Goal: Task Accomplishment & Management: Use online tool/utility

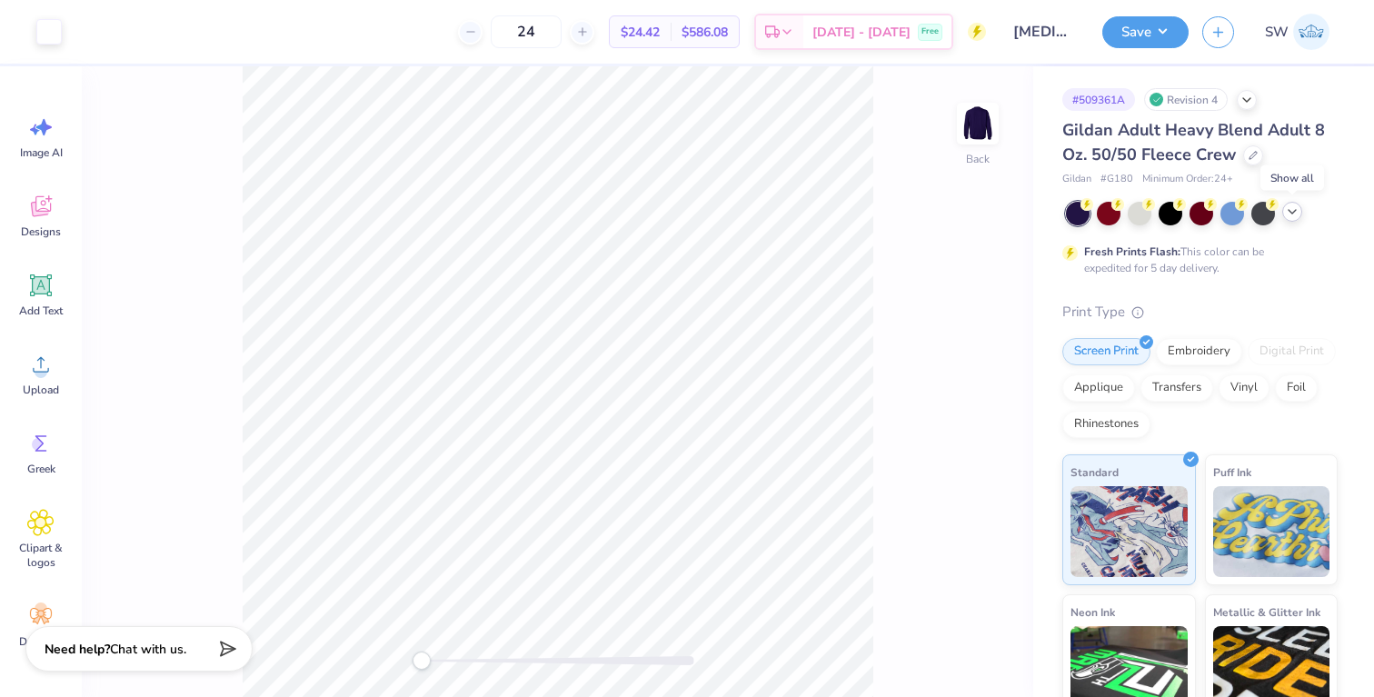
click at [1288, 213] on icon at bounding box center [1292, 212] width 15 height 15
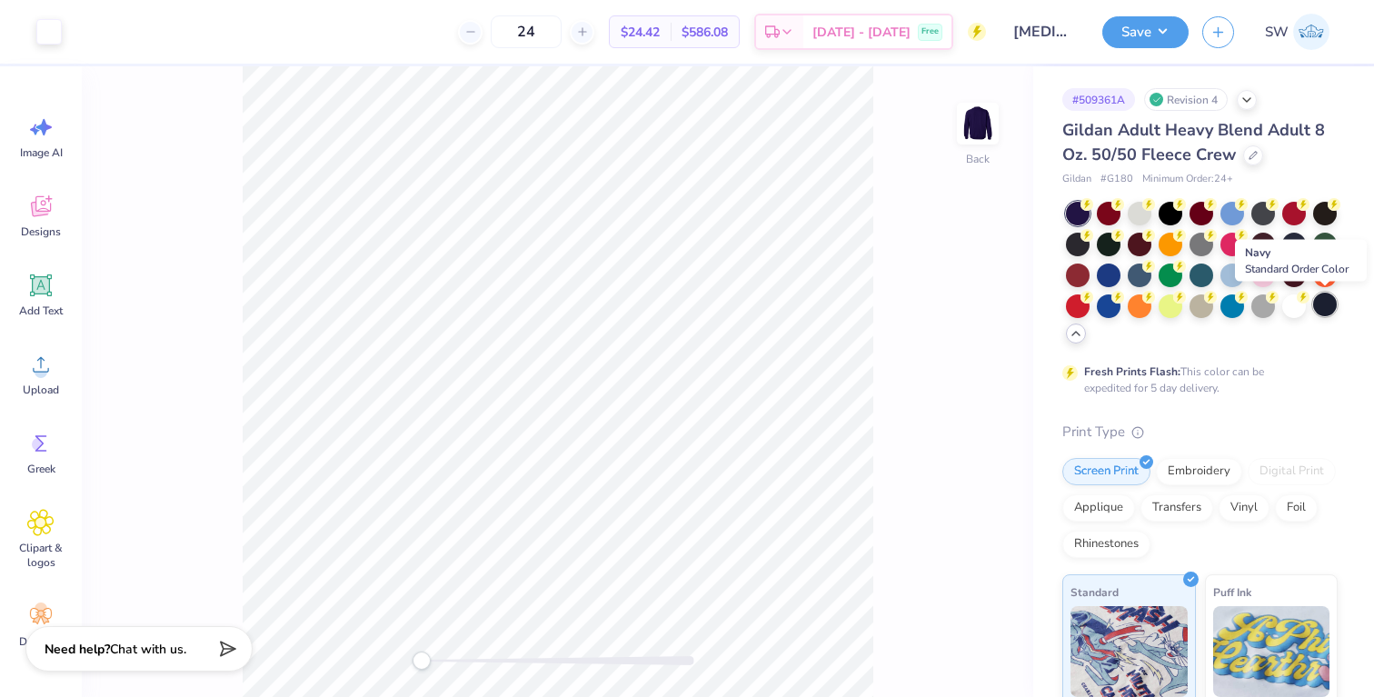
click at [1314, 298] on div at bounding box center [1325, 305] width 24 height 24
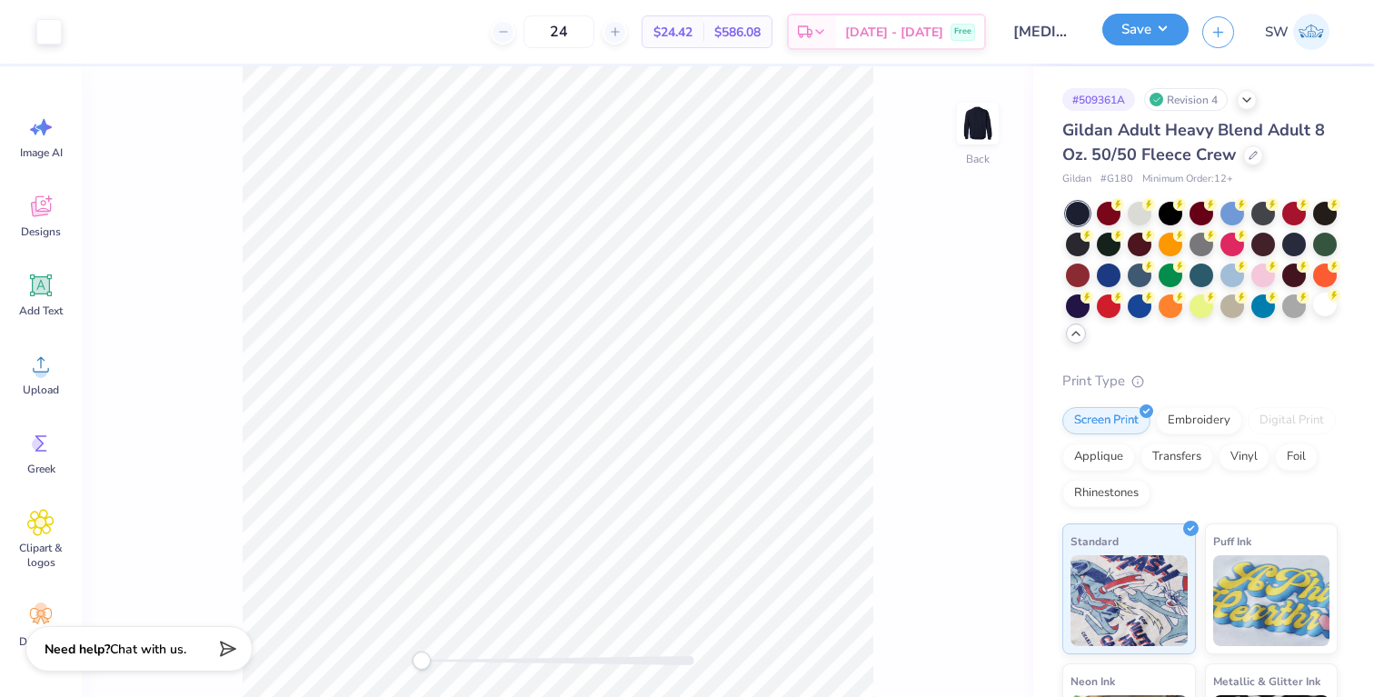
click at [1172, 25] on button "Save" at bounding box center [1146, 30] width 86 height 32
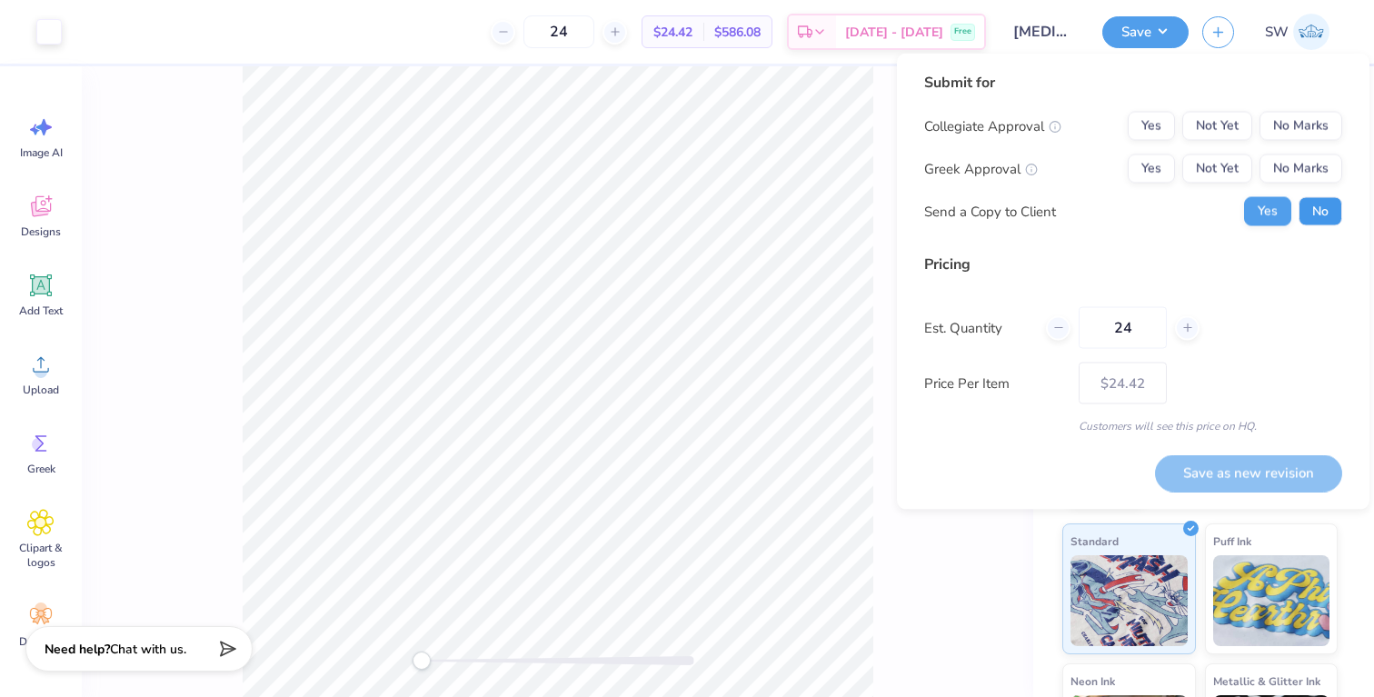
click at [1315, 222] on button "No" at bounding box center [1321, 211] width 44 height 29
click at [1187, 185] on div "Collegiate Approval Yes Not Yet No Marks Greek Approval Yes Not Yet No Marks Se…" at bounding box center [1133, 169] width 418 height 115
click at [1161, 170] on button "Yes" at bounding box center [1151, 169] width 47 height 29
click at [1255, 136] on div "Yes Not Yet No Marks" at bounding box center [1235, 126] width 215 height 29
click at [1291, 136] on button "No Marks" at bounding box center [1301, 126] width 83 height 29
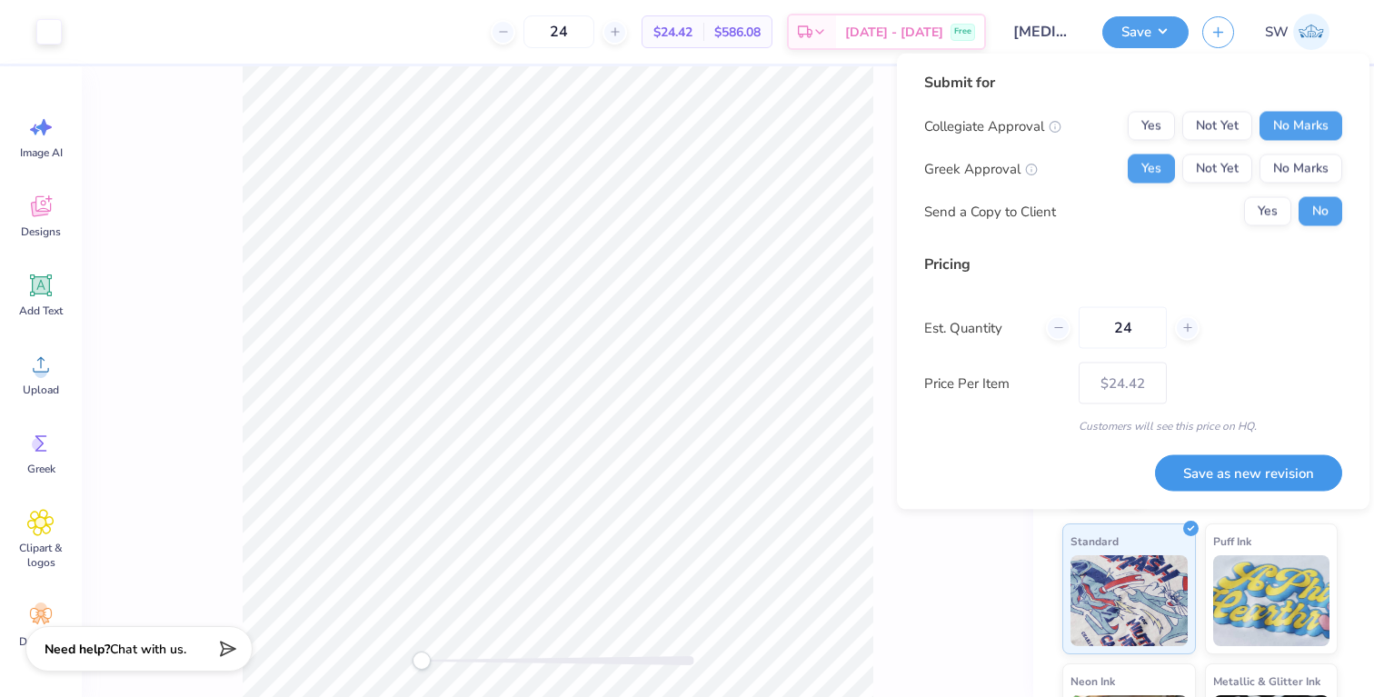
click at [1255, 467] on button "Save as new revision" at bounding box center [1248, 472] width 187 height 37
type input "$24.42"
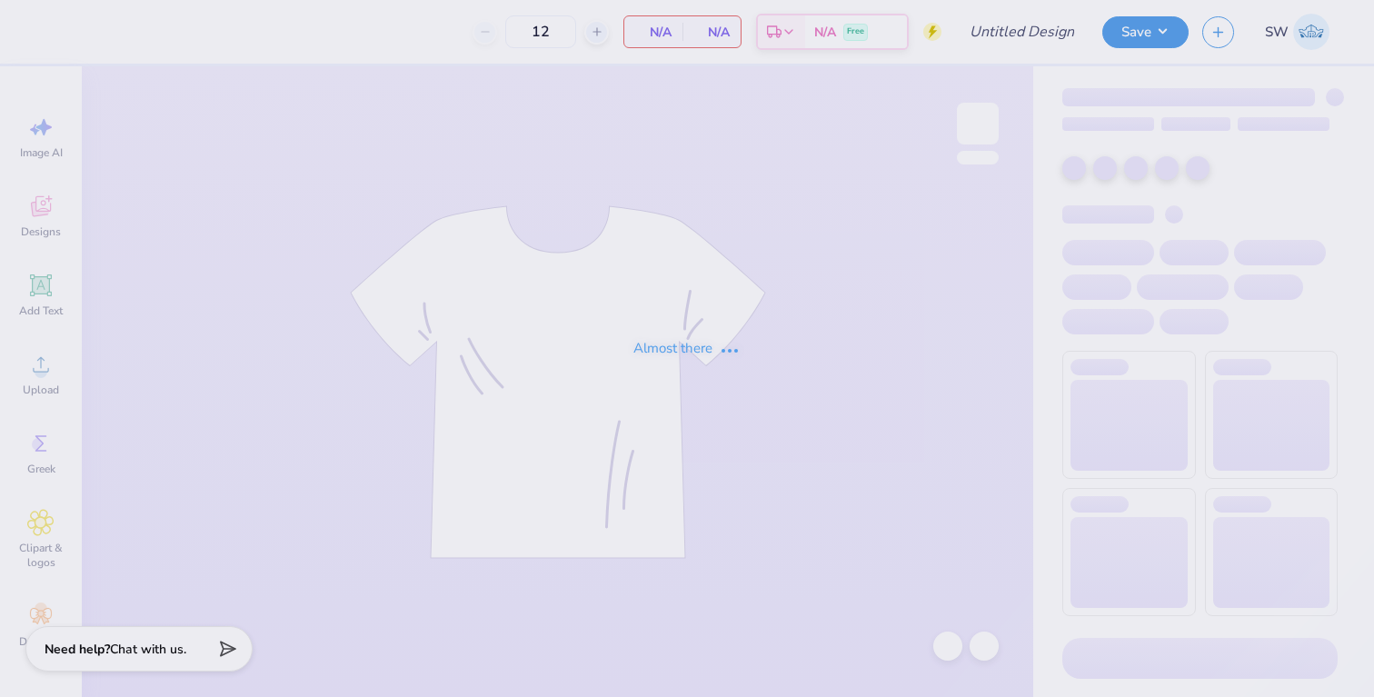
type input "PSE FALL CONFERENCE 2025"
type input "150"
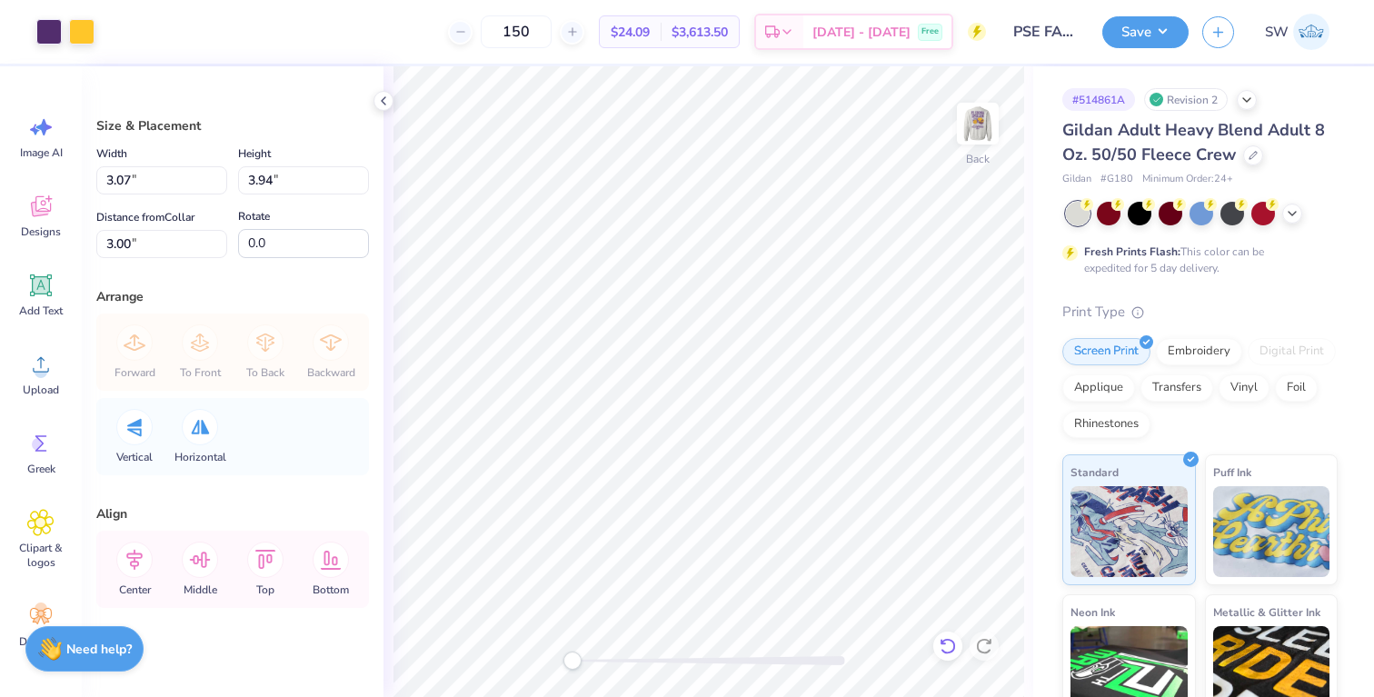
click at [946, 644] on icon at bounding box center [948, 646] width 18 height 18
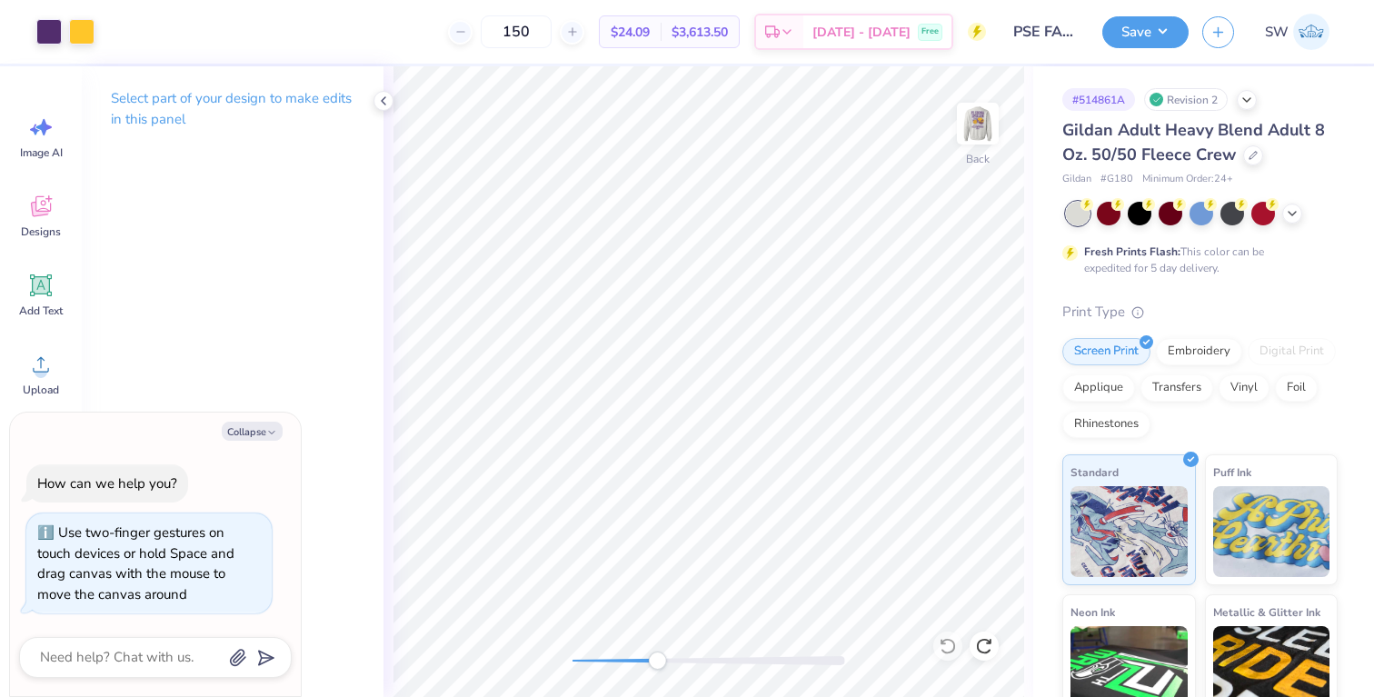
drag, startPoint x: 573, startPoint y: 657, endPoint x: 661, endPoint y: 656, distance: 88.2
click at [663, 657] on div "Accessibility label" at bounding box center [657, 661] width 18 height 18
click at [1149, 35] on button "Save" at bounding box center [1146, 30] width 86 height 32
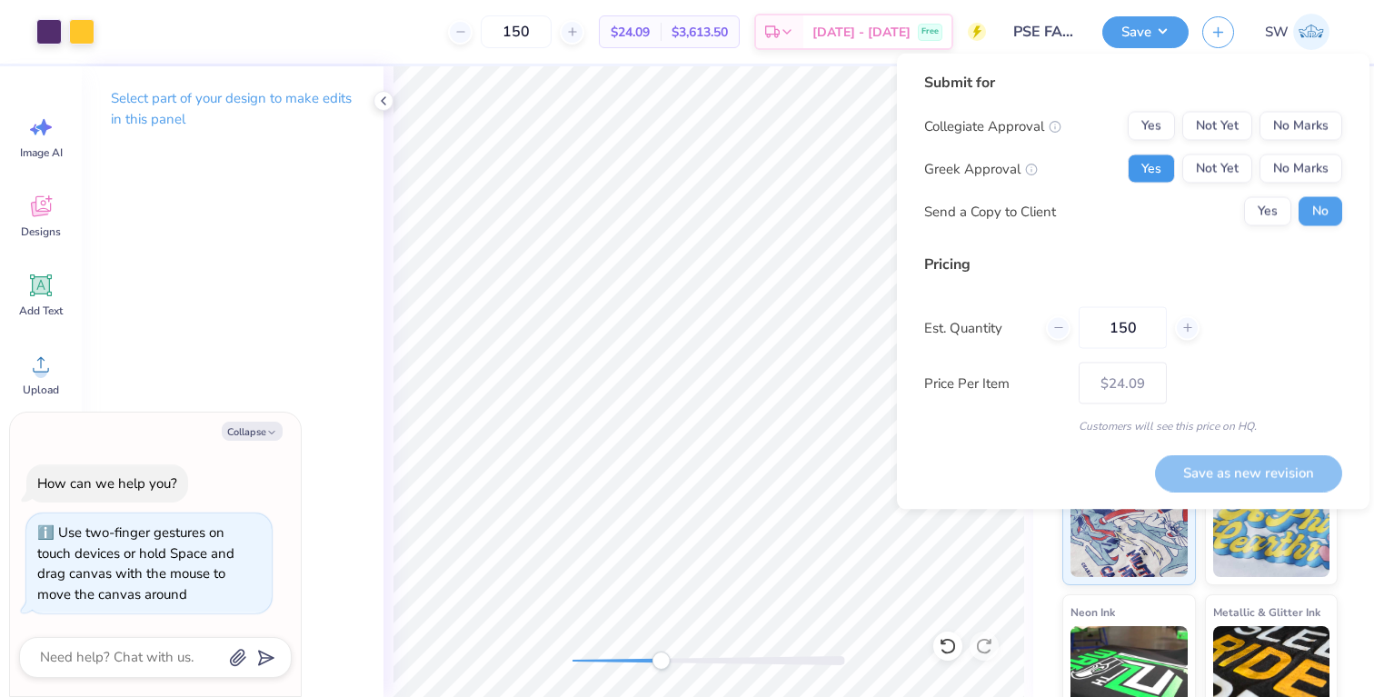
click at [1160, 166] on button "Yes" at bounding box center [1151, 169] width 47 height 29
click at [1317, 136] on button "No Marks" at bounding box center [1301, 126] width 83 height 29
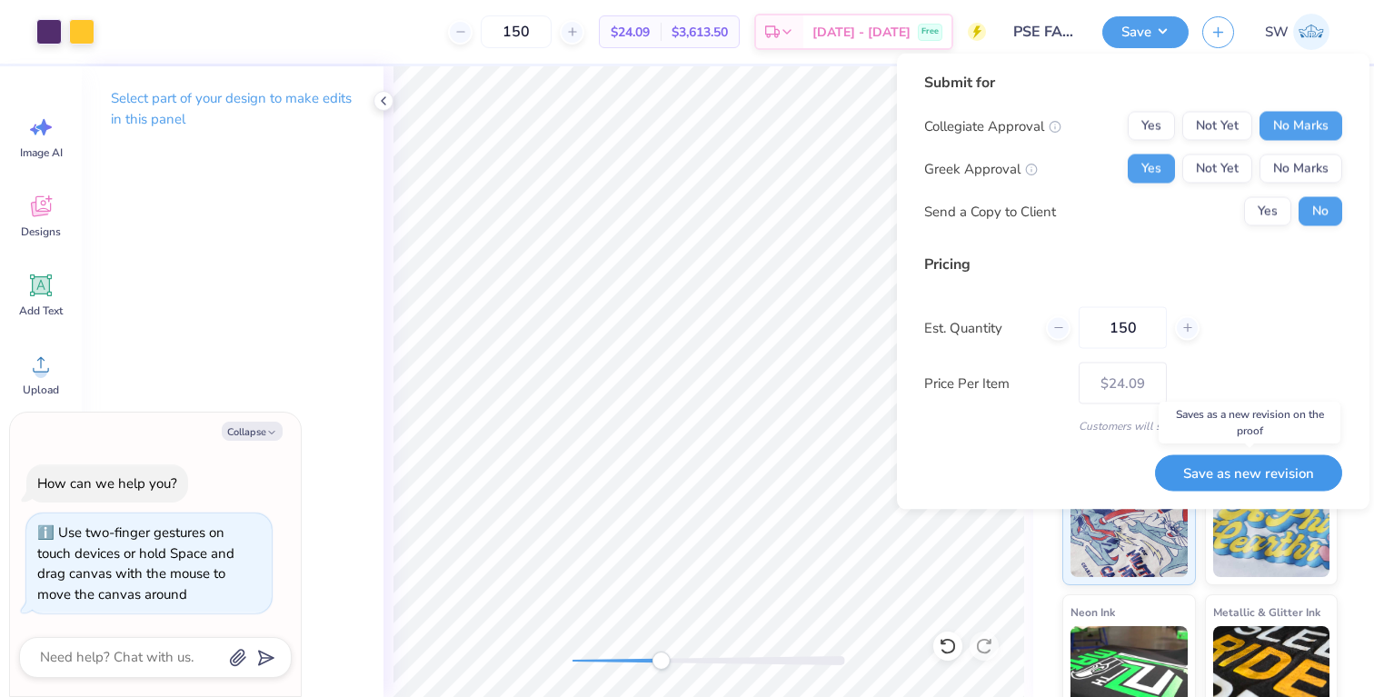
click at [1239, 475] on button "Save as new revision" at bounding box center [1248, 472] width 187 height 37
type textarea "x"
type input "– –"
type textarea "x"
type input "$24.09"
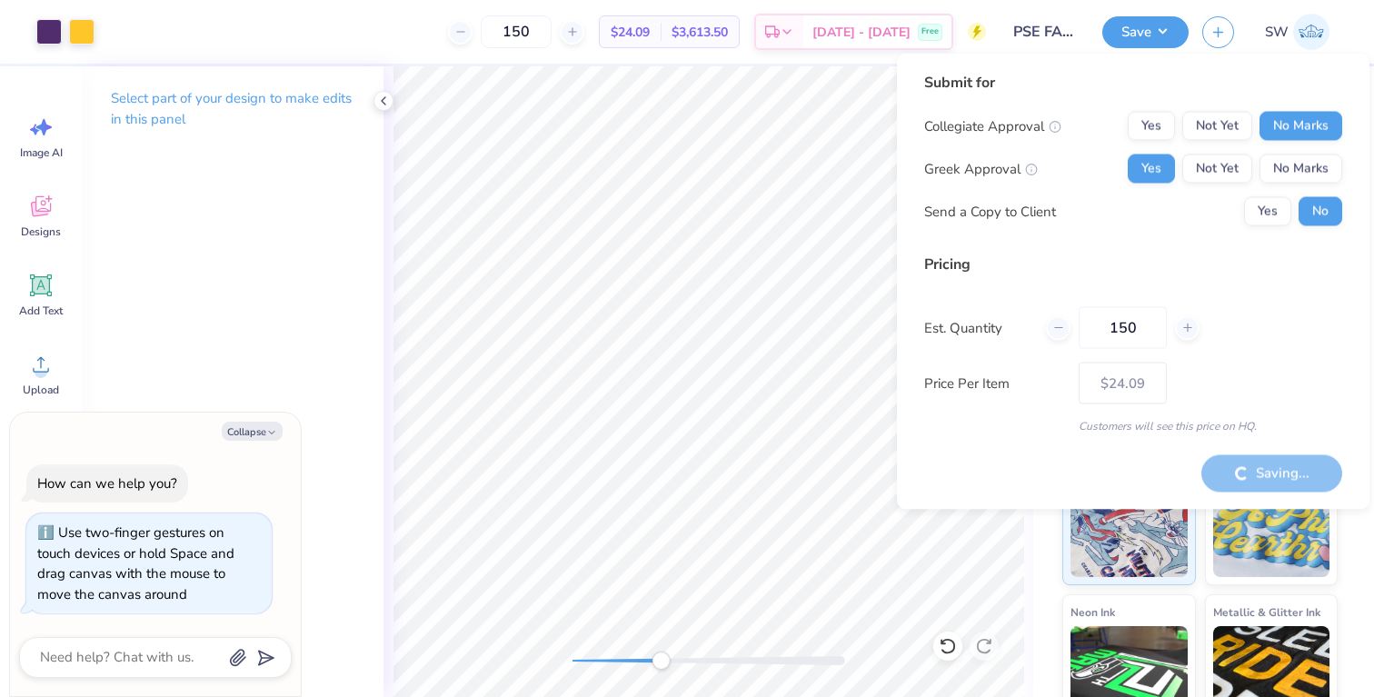
type textarea "x"
